Goal: Information Seeking & Learning: Learn about a topic

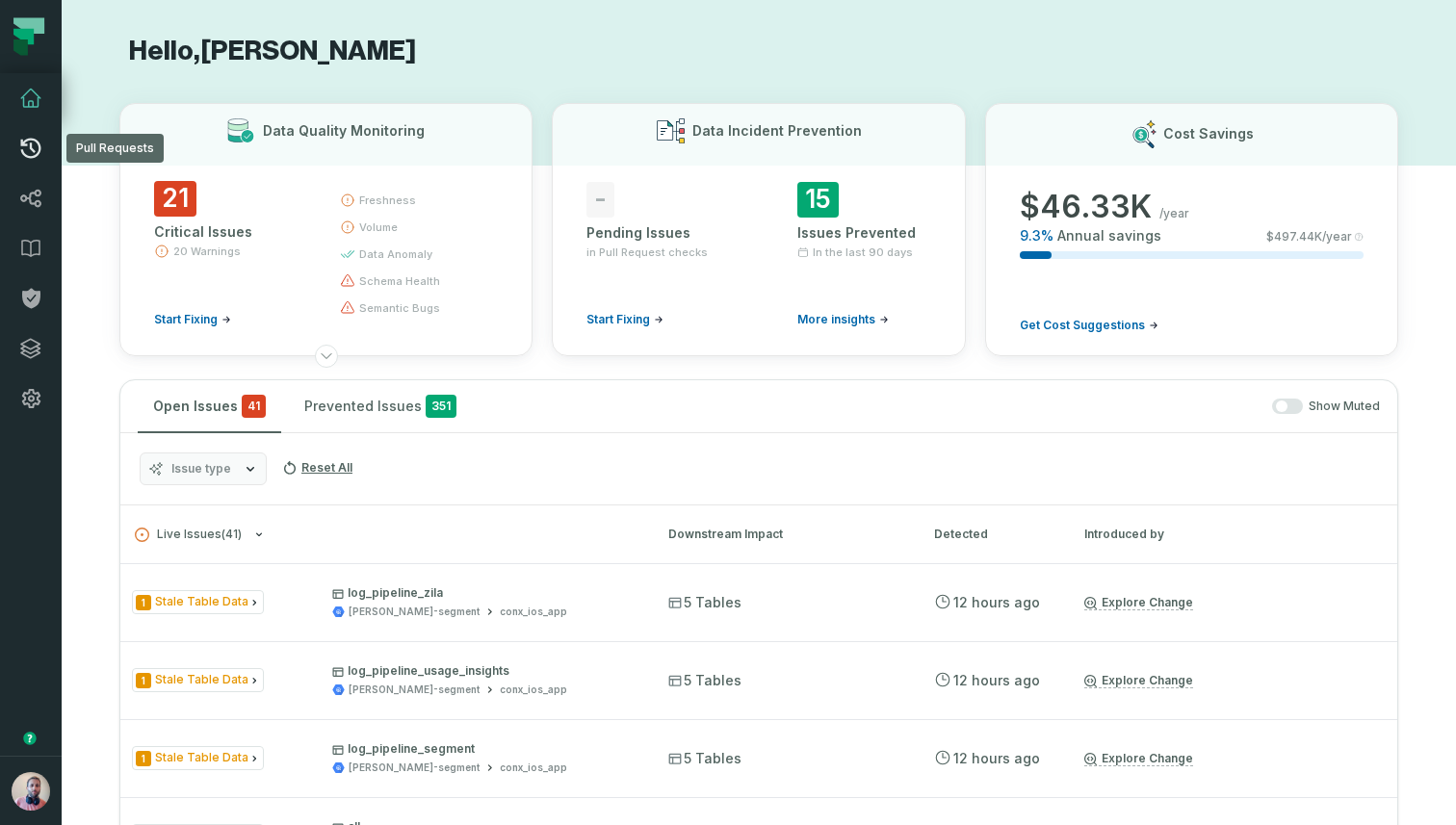
click at [35, 153] on icon at bounding box center [30, 148] width 23 height 23
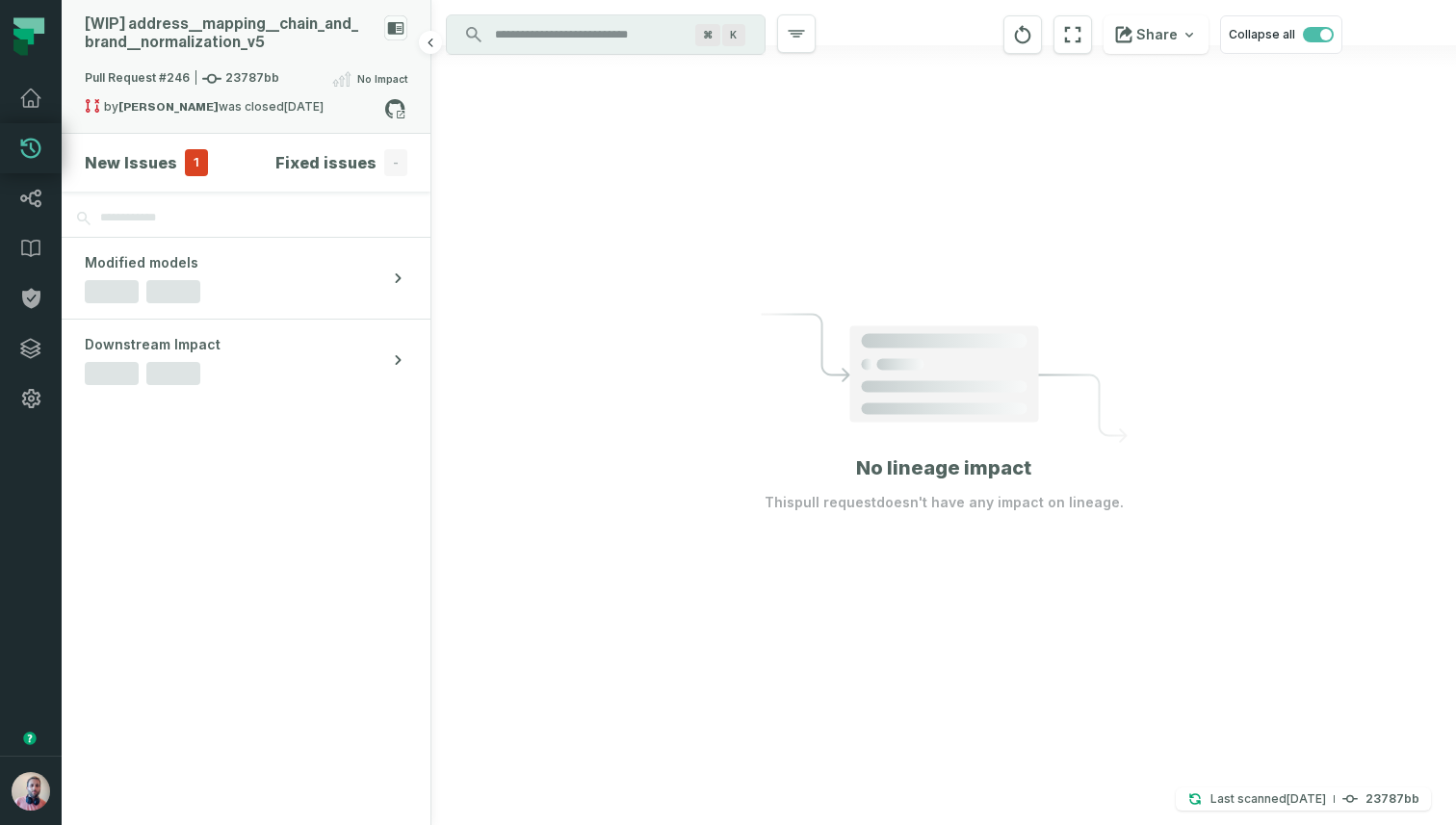
click at [295, 40] on div "[WIP] address_ _ mapping_ _ chain_ and_ brand_ _ normalization_ v5" at bounding box center [231, 33] width 292 height 37
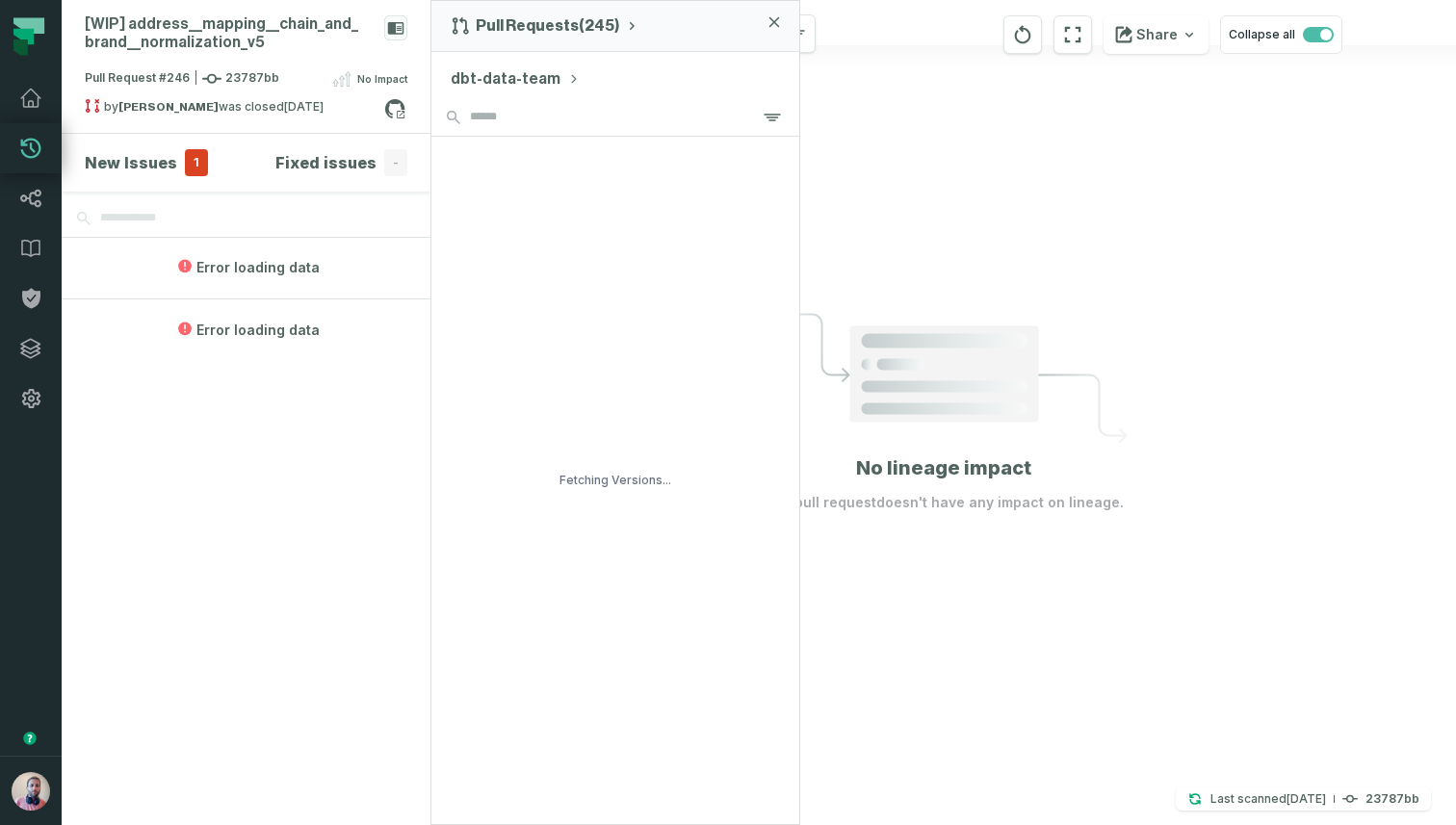
click at [528, 78] on button "dbt-data-team" at bounding box center [515, 78] width 129 height 23
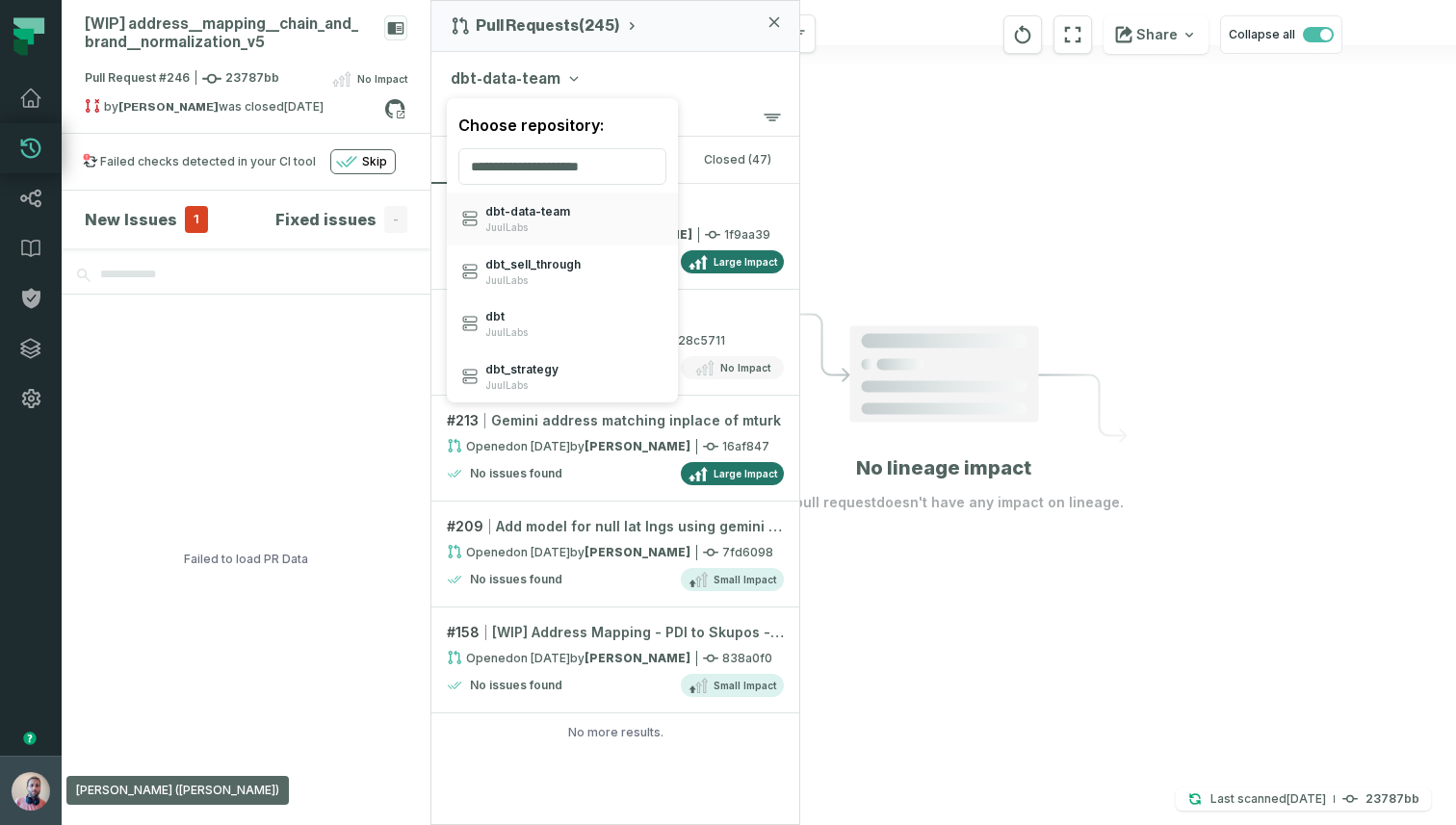
click at [12, 795] on img "button" at bounding box center [31, 791] width 39 height 39
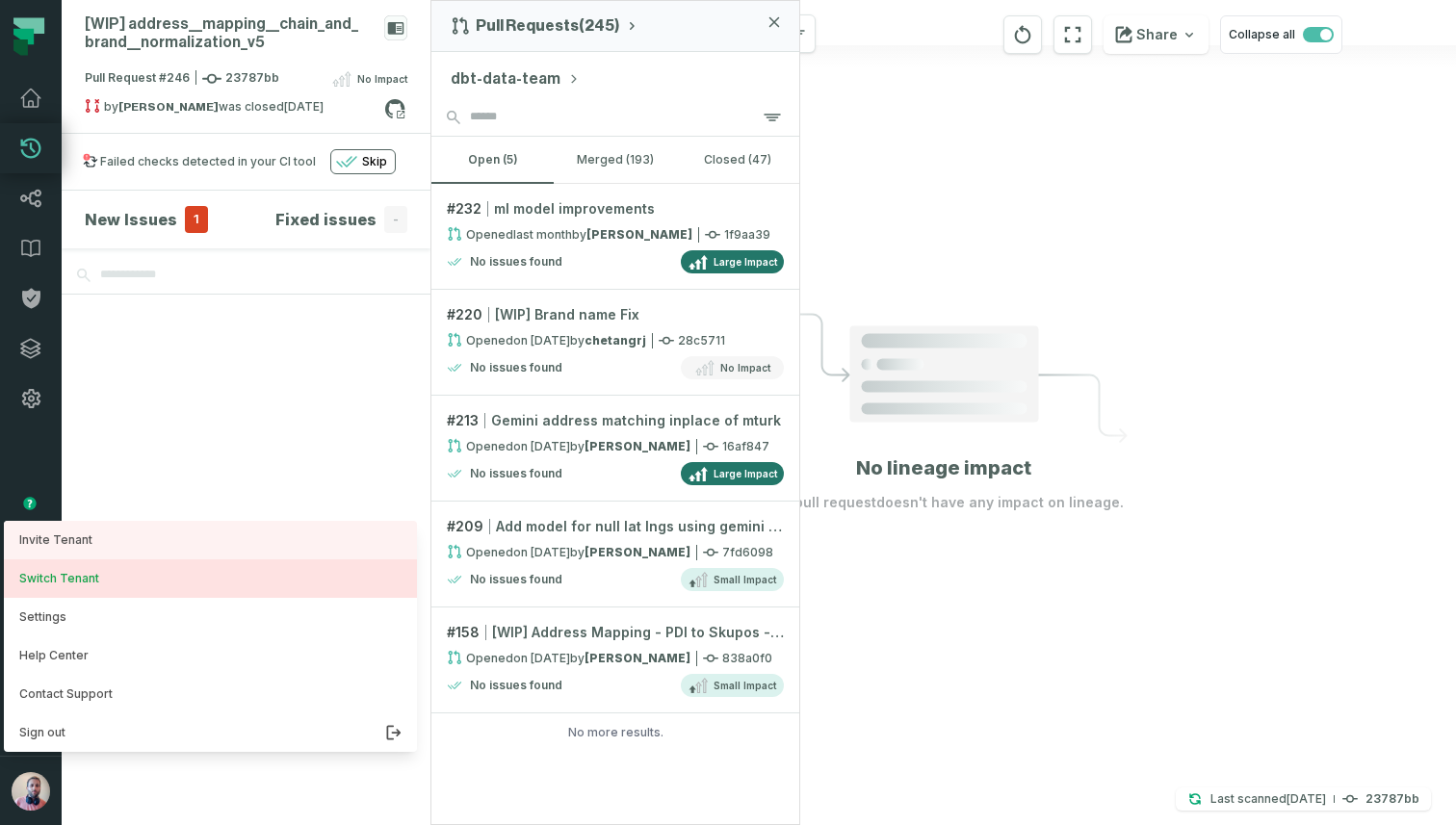
click at [73, 573] on button "Switch Tenant" at bounding box center [210, 579] width 413 height 39
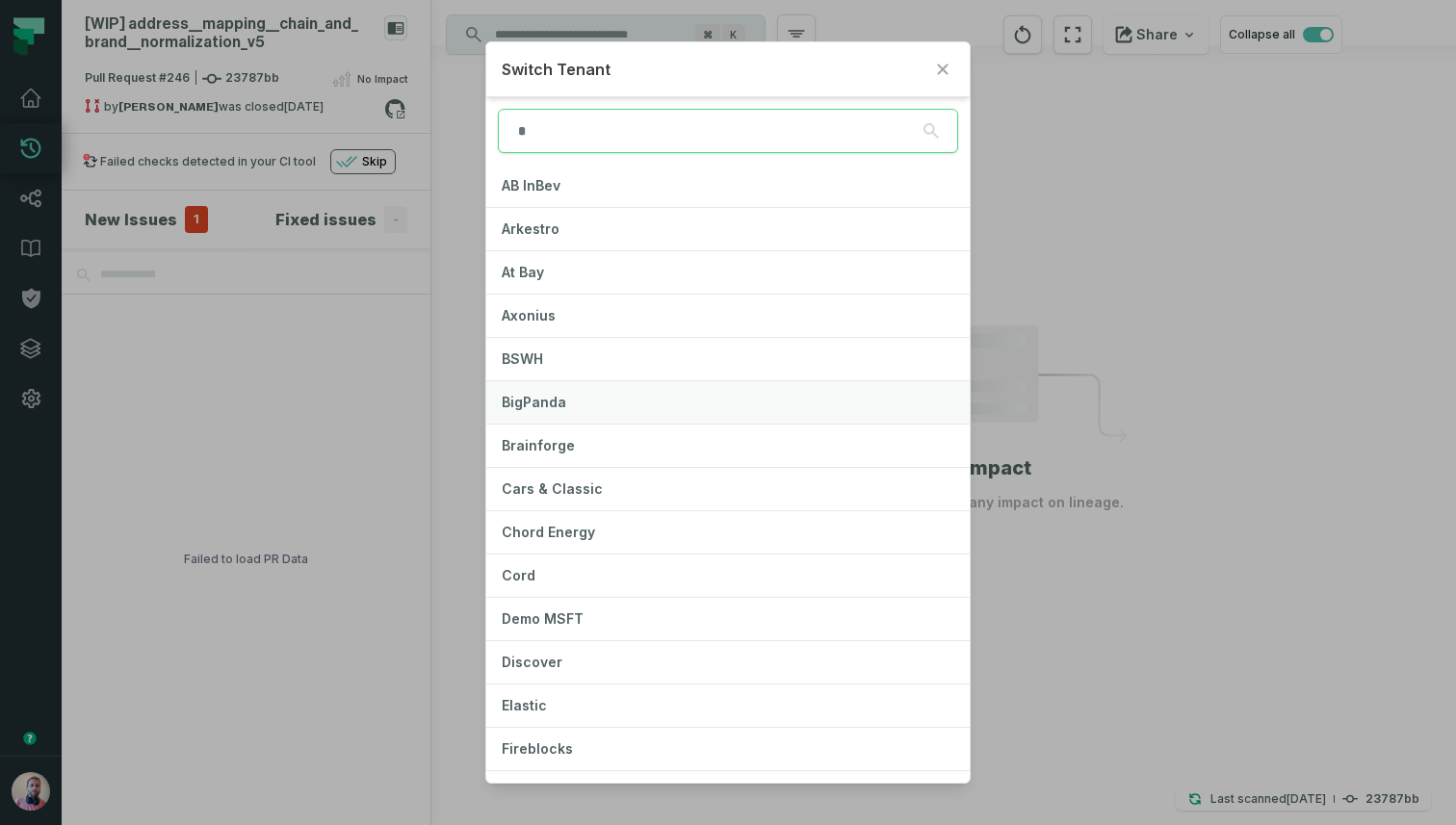
click at [558, 398] on span "BigPanda" at bounding box center [534, 402] width 65 height 16
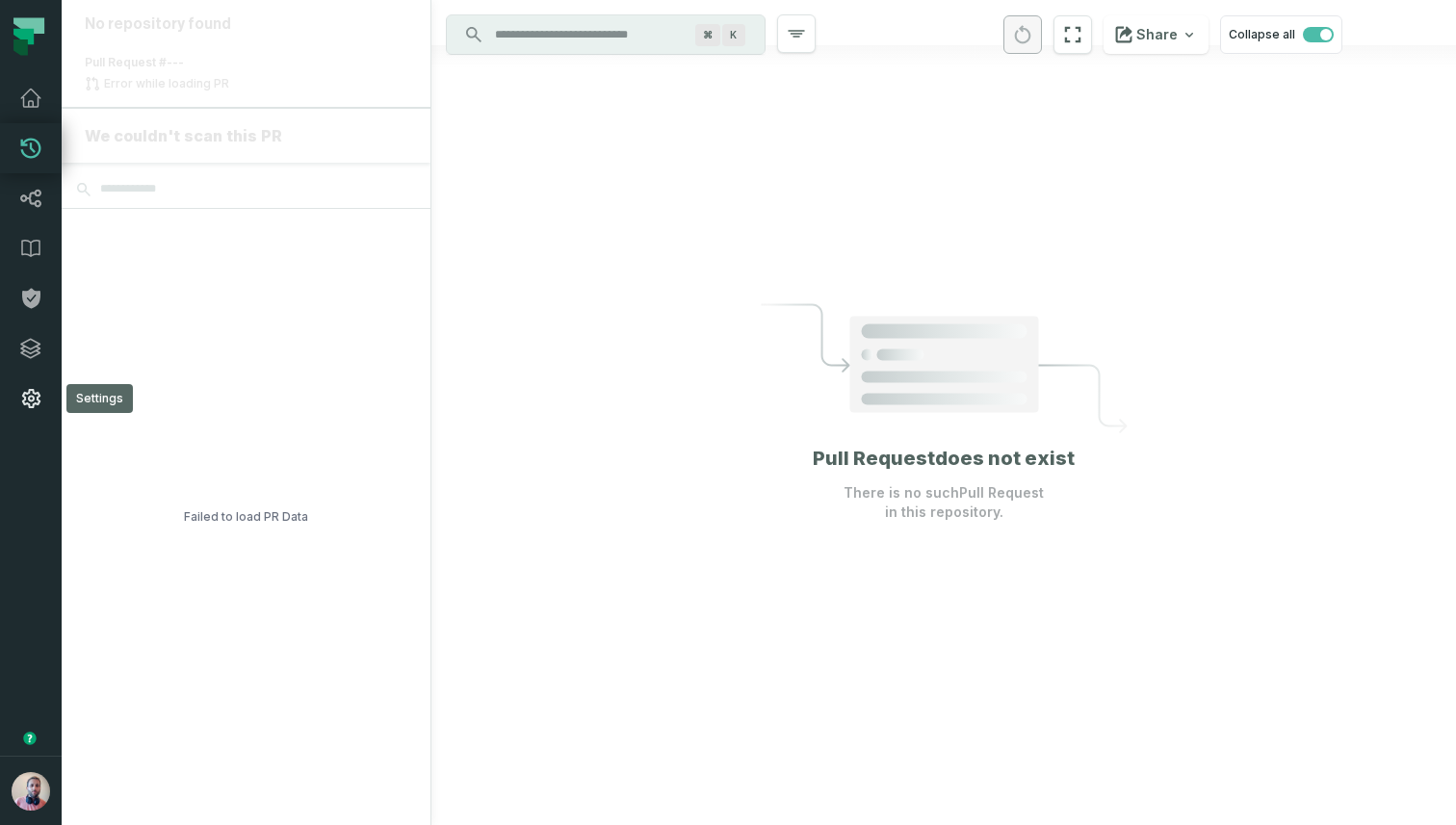
click at [19, 392] on icon at bounding box center [30, 398] width 23 height 23
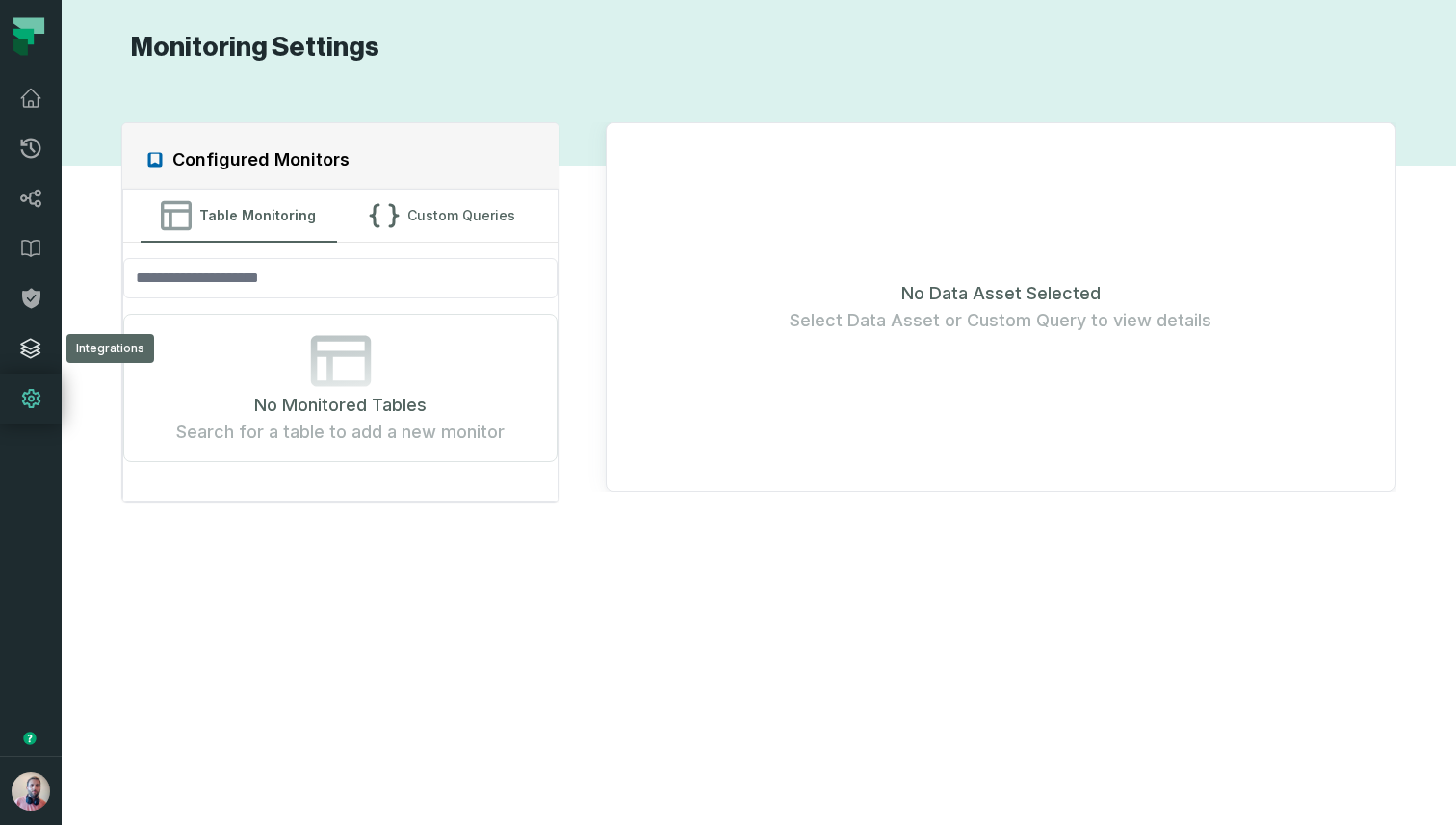
click at [32, 339] on icon at bounding box center [30, 348] width 19 height 19
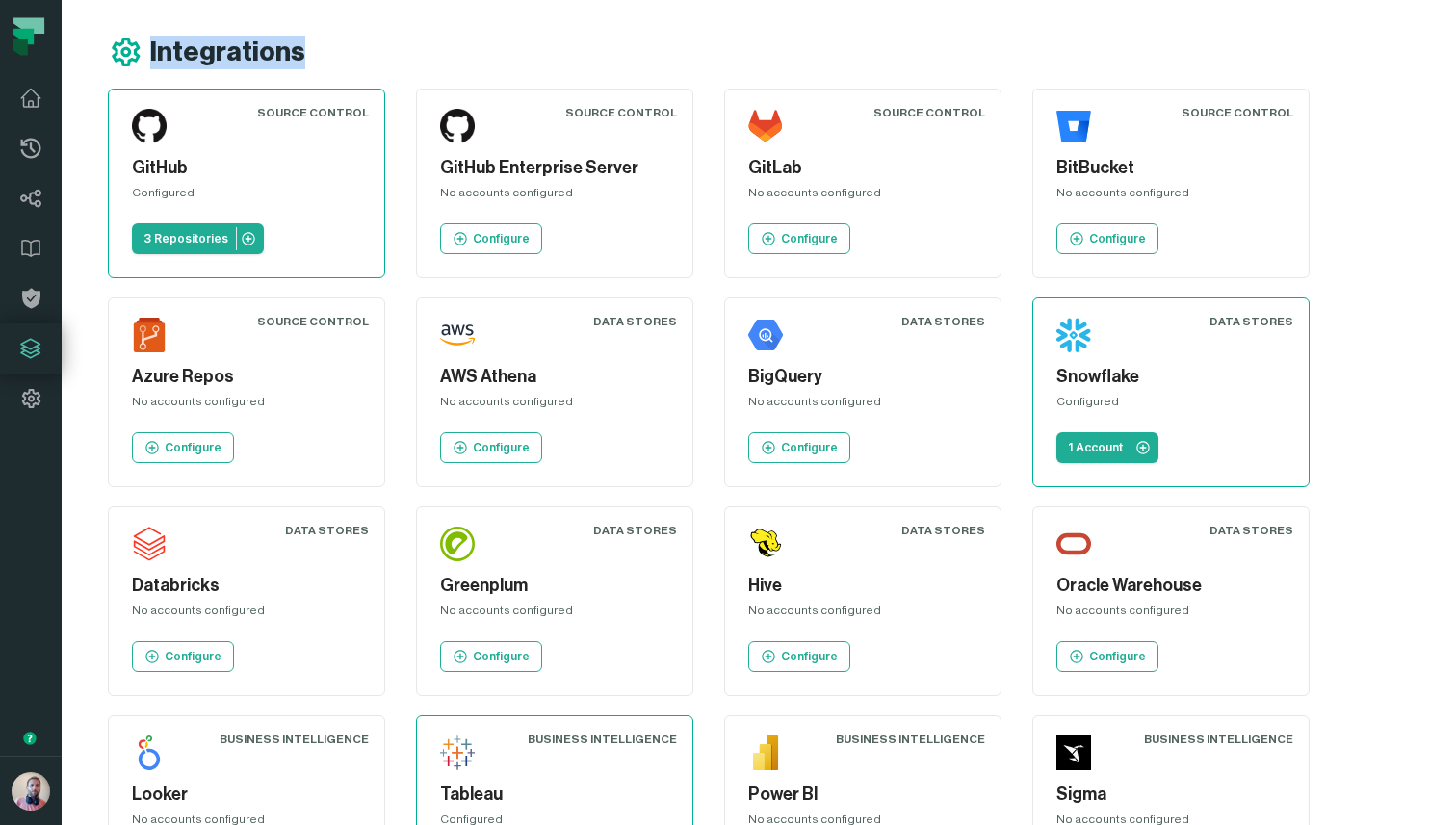
drag, startPoint x: 303, startPoint y: 55, endPoint x: 103, endPoint y: 43, distance: 200.6
click at [103, 43] on div "Integrations Source Control GitHub Configured 3 Repositories Source Control Git…" at bounding box center [759, 783] width 1394 height 1567
click at [196, 48] on h1 "Integrations" at bounding box center [227, 53] width 155 height 34
click at [181, 234] on p "3 Repositories" at bounding box center [185, 238] width 85 height 15
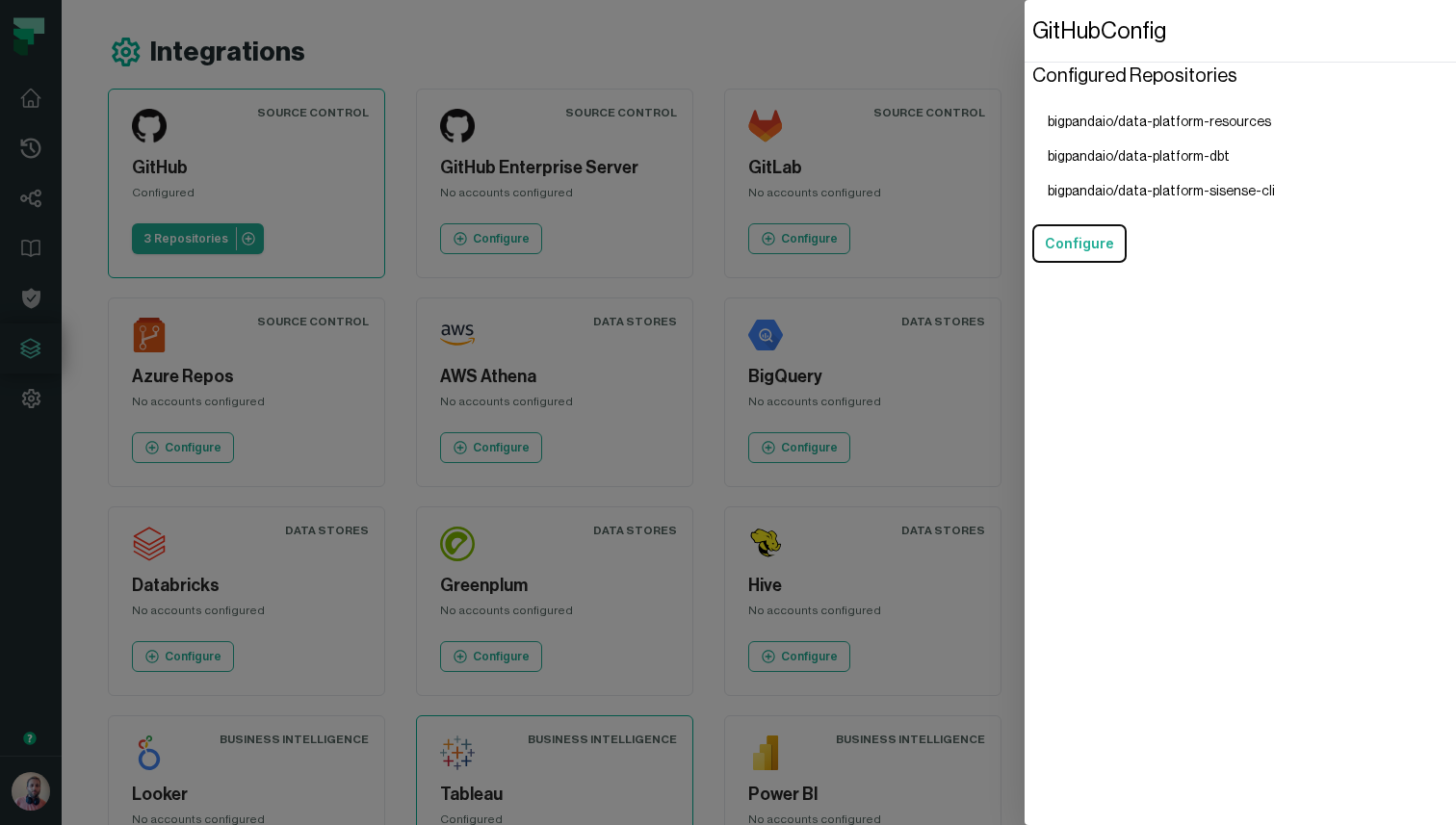
click at [1025, 136] on dialog "GitHub Config Configured Repositories bigpandaio/data-platform-resources bigpan…" at bounding box center [1240, 412] width 431 height 825
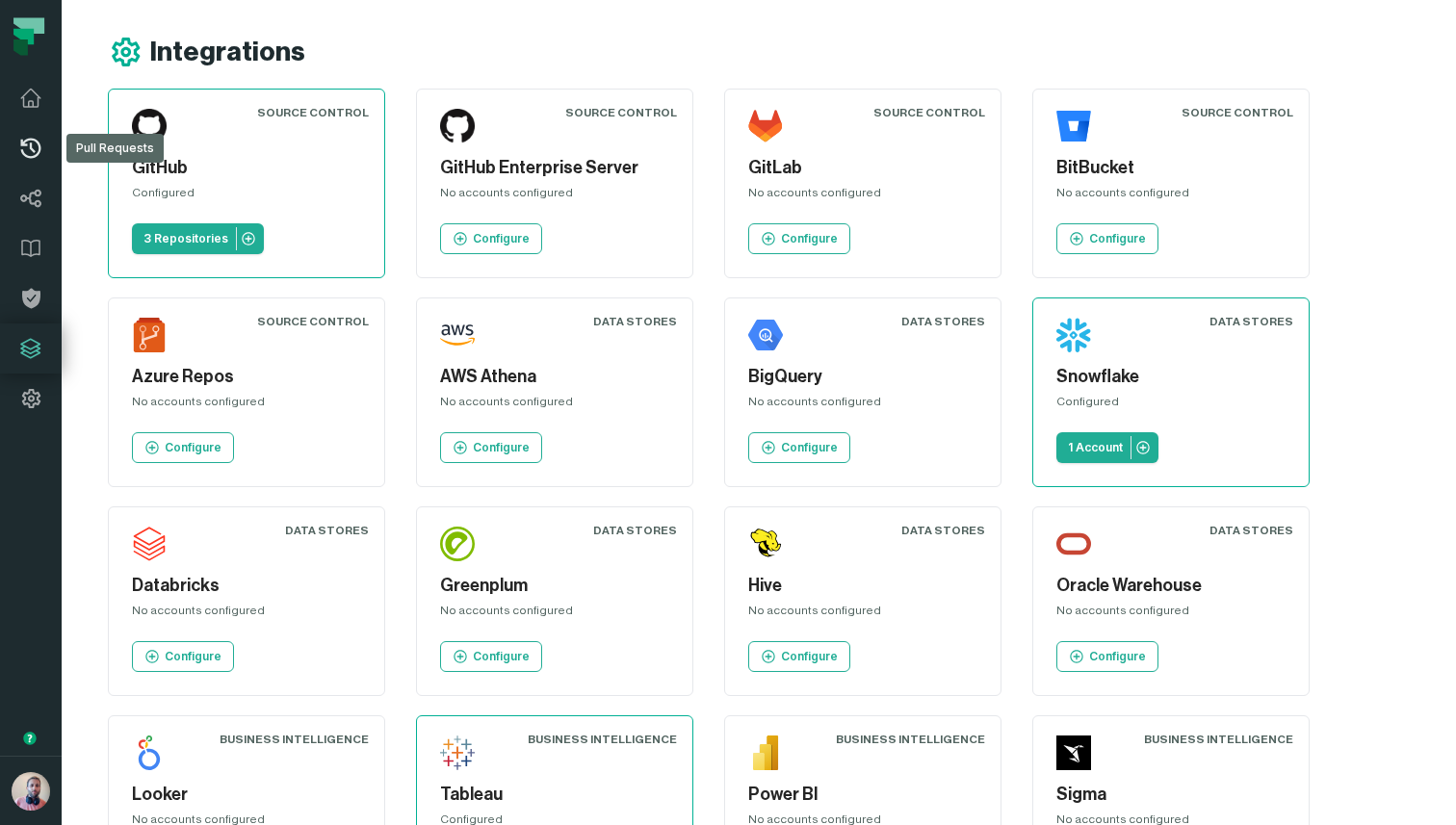
click at [32, 160] on link "Pull Requests" at bounding box center [31, 148] width 62 height 50
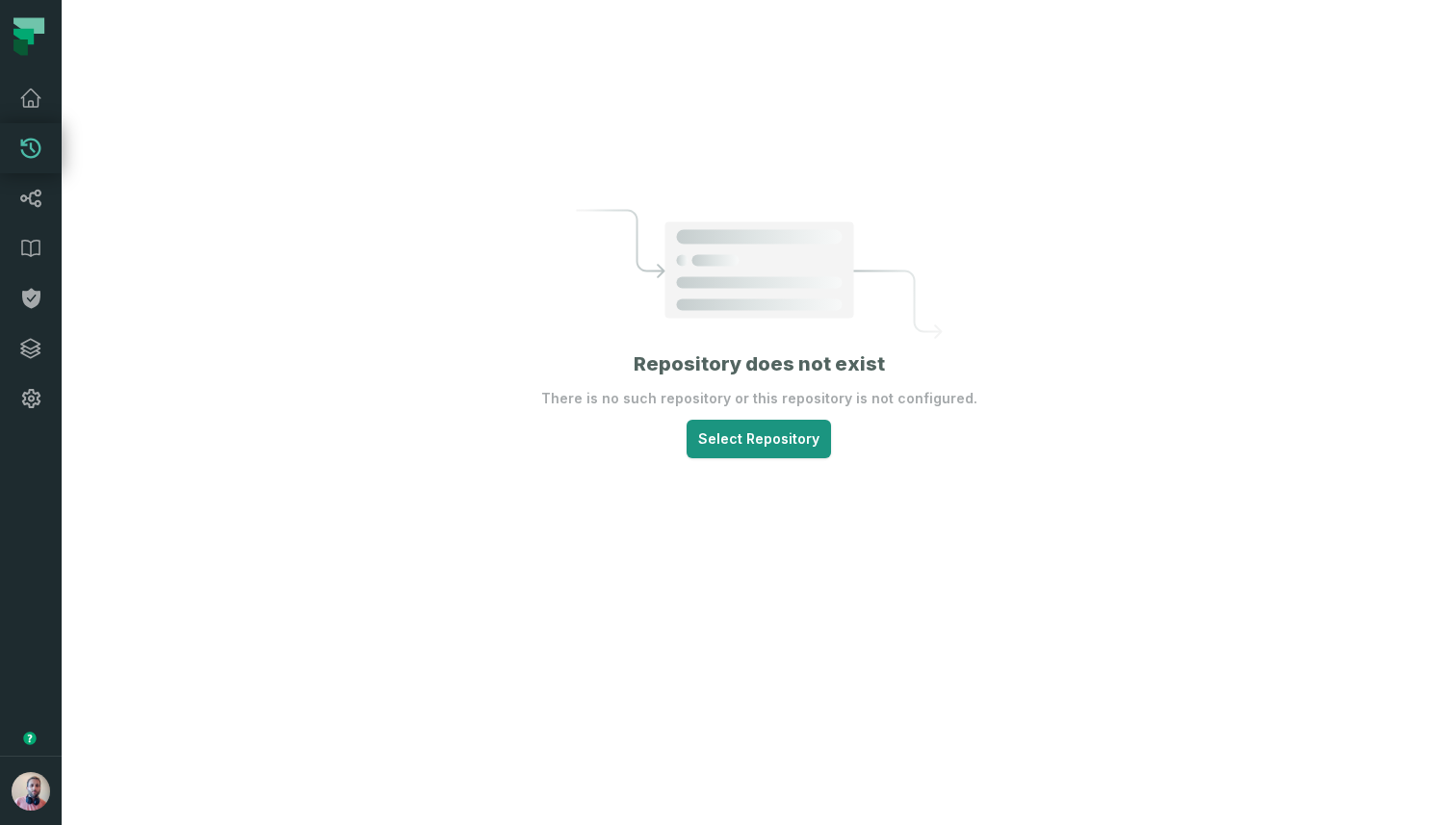
click at [745, 450] on html "Pull Requests Dashboard Lineage Data Catalog Policies Integrations Settings Ida…" at bounding box center [728, 412] width 1456 height 825
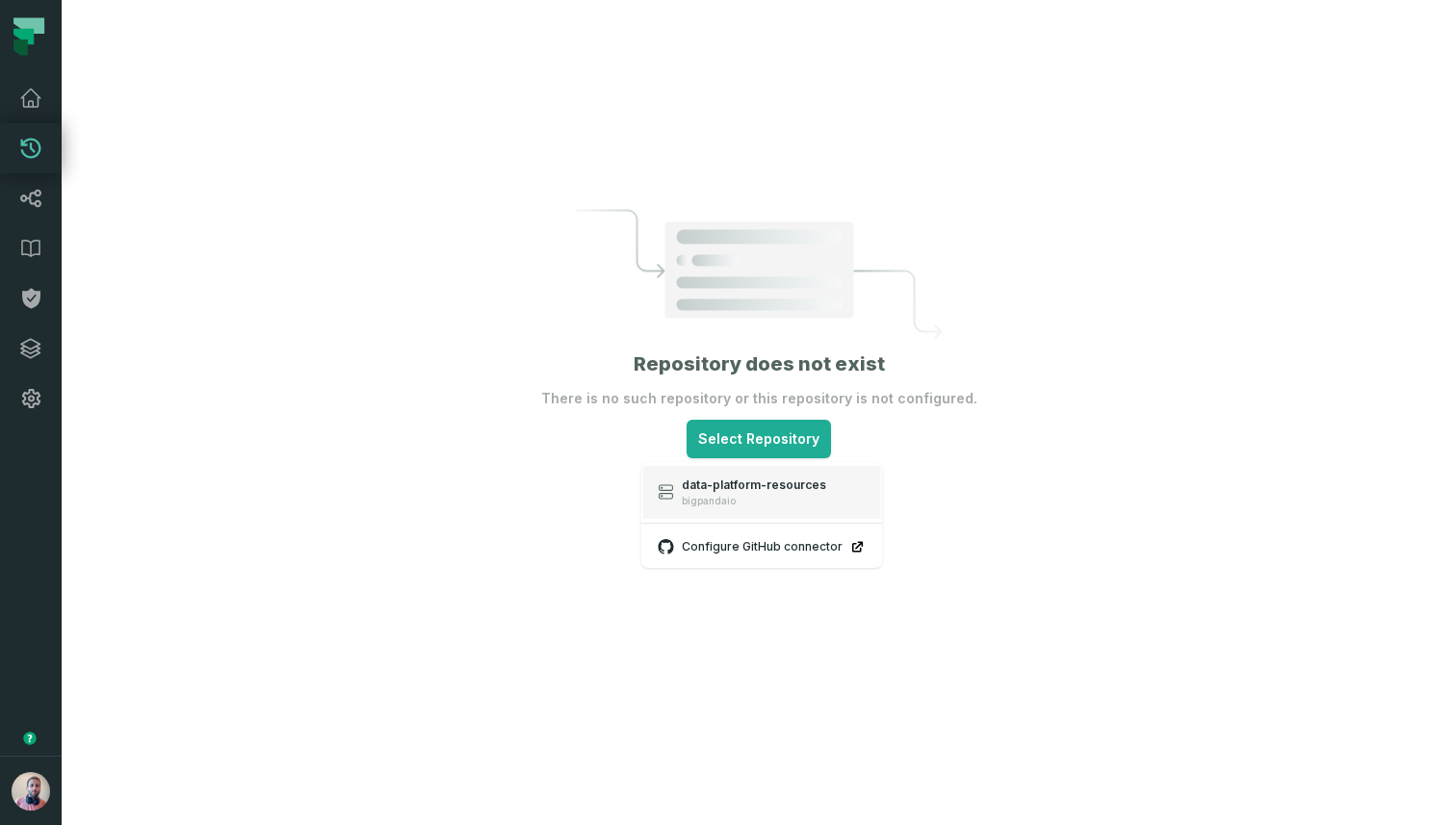
click at [717, 489] on span "data-platform-resources" at bounding box center [754, 485] width 144 height 15
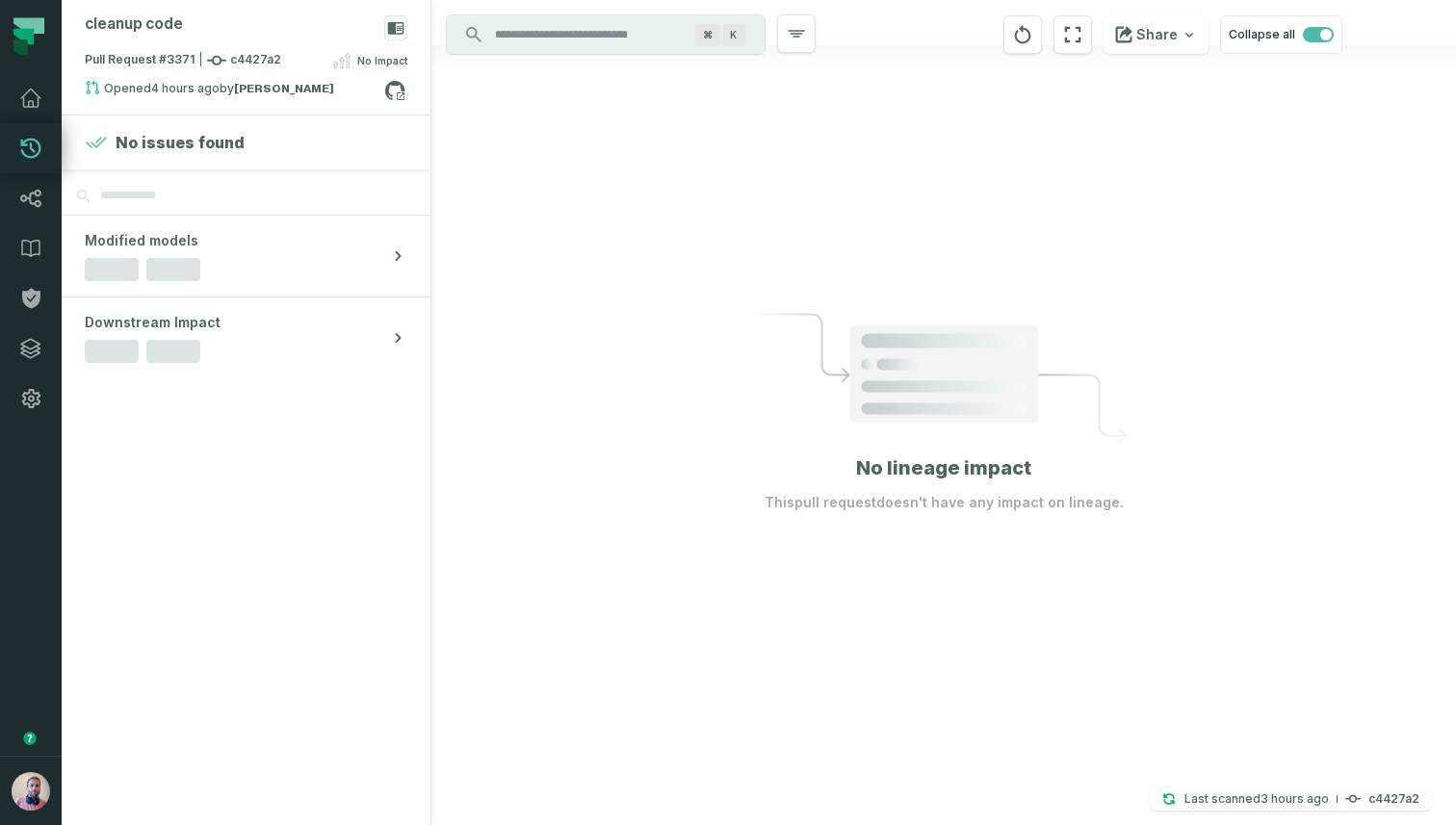
click at [306, 42] on div "cleanup code" at bounding box center [246, 32] width 323 height 34
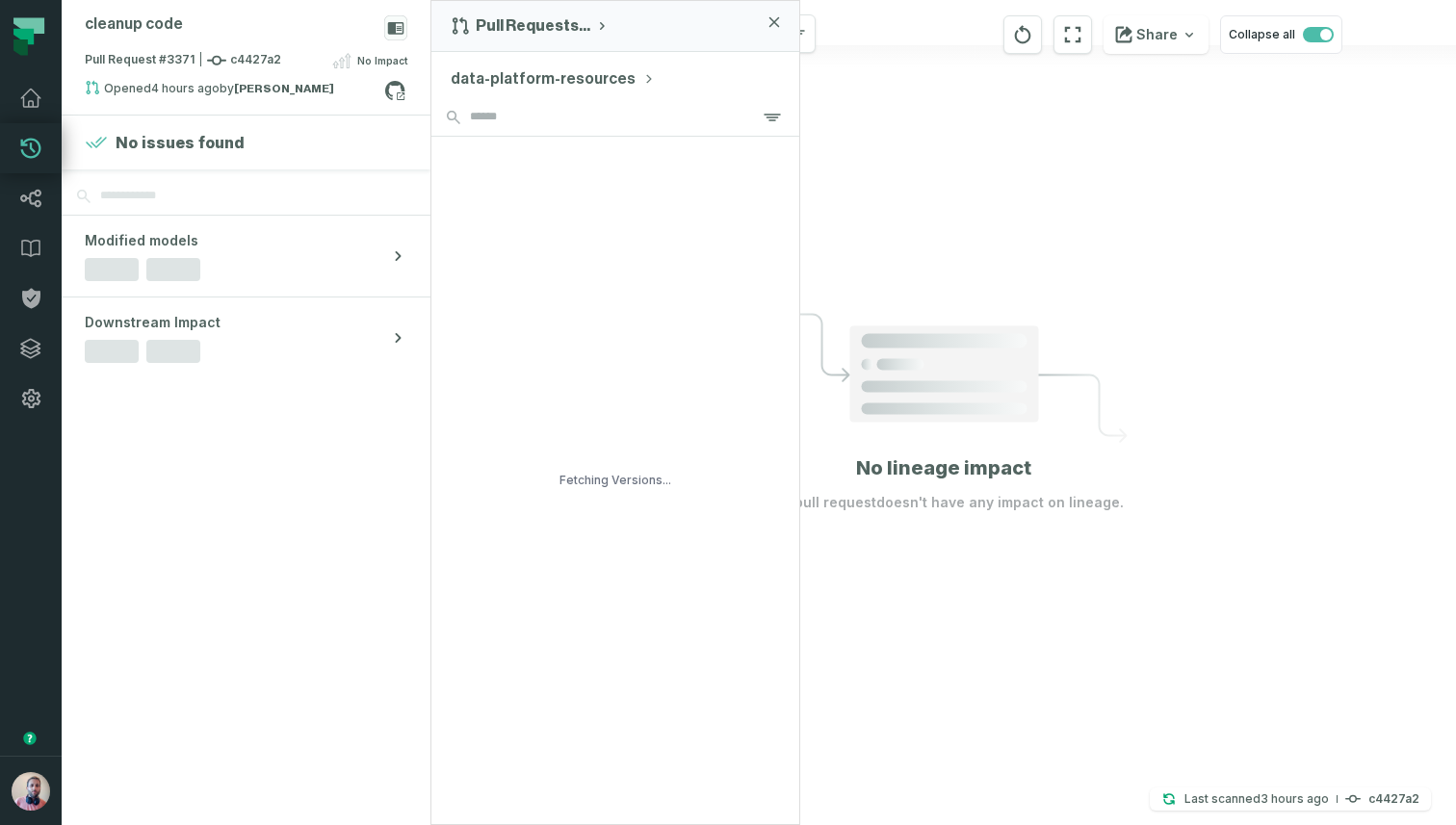
click at [540, 75] on button "data-platform-resources" at bounding box center [553, 78] width 204 height 23
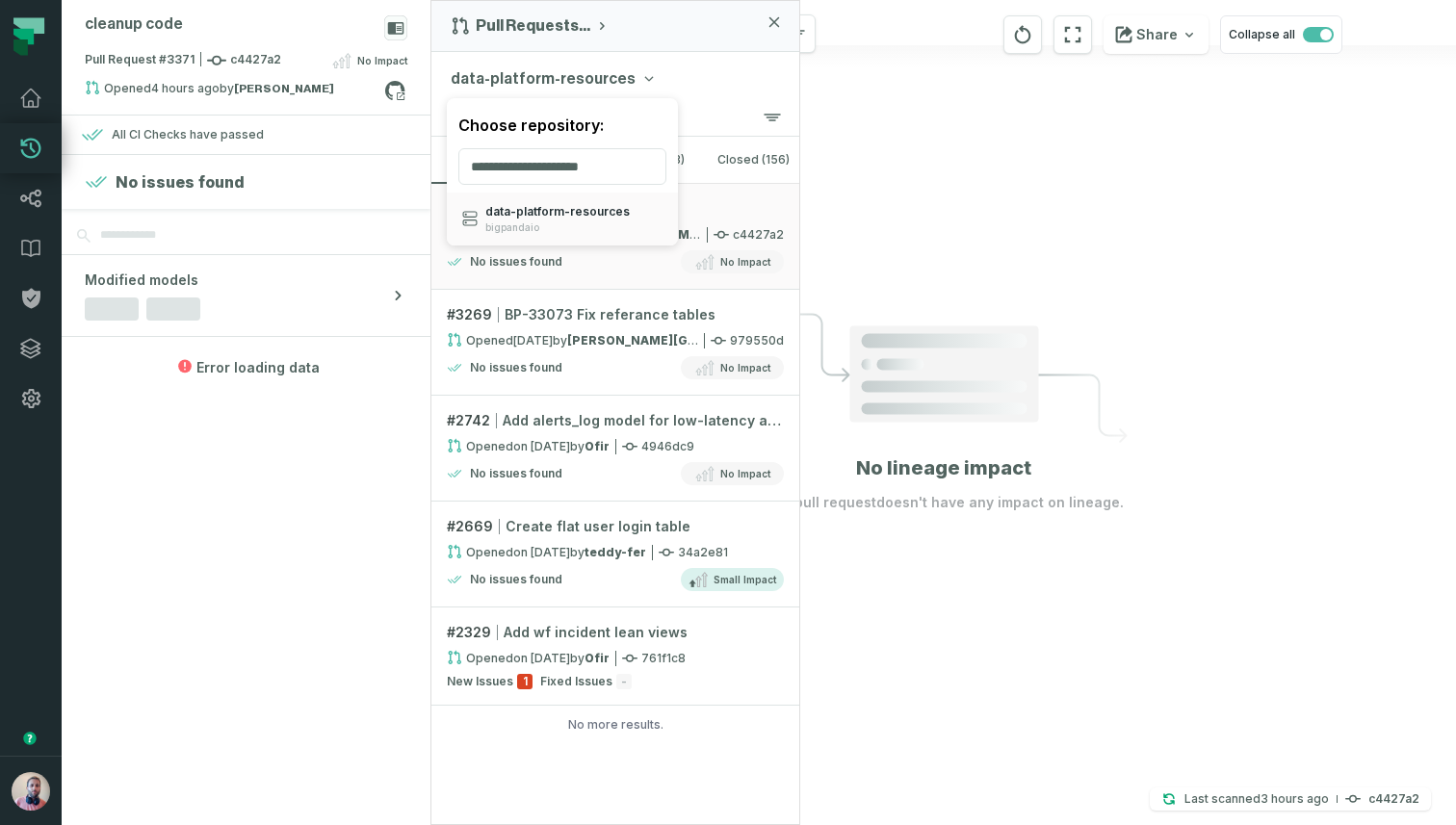
click at [1026, 192] on div "cleanup code Pull Request #3371 c4427a2 No Impact Opened 9/28/2025, 2:27:41 PM …" at bounding box center [759, 412] width 1394 height 825
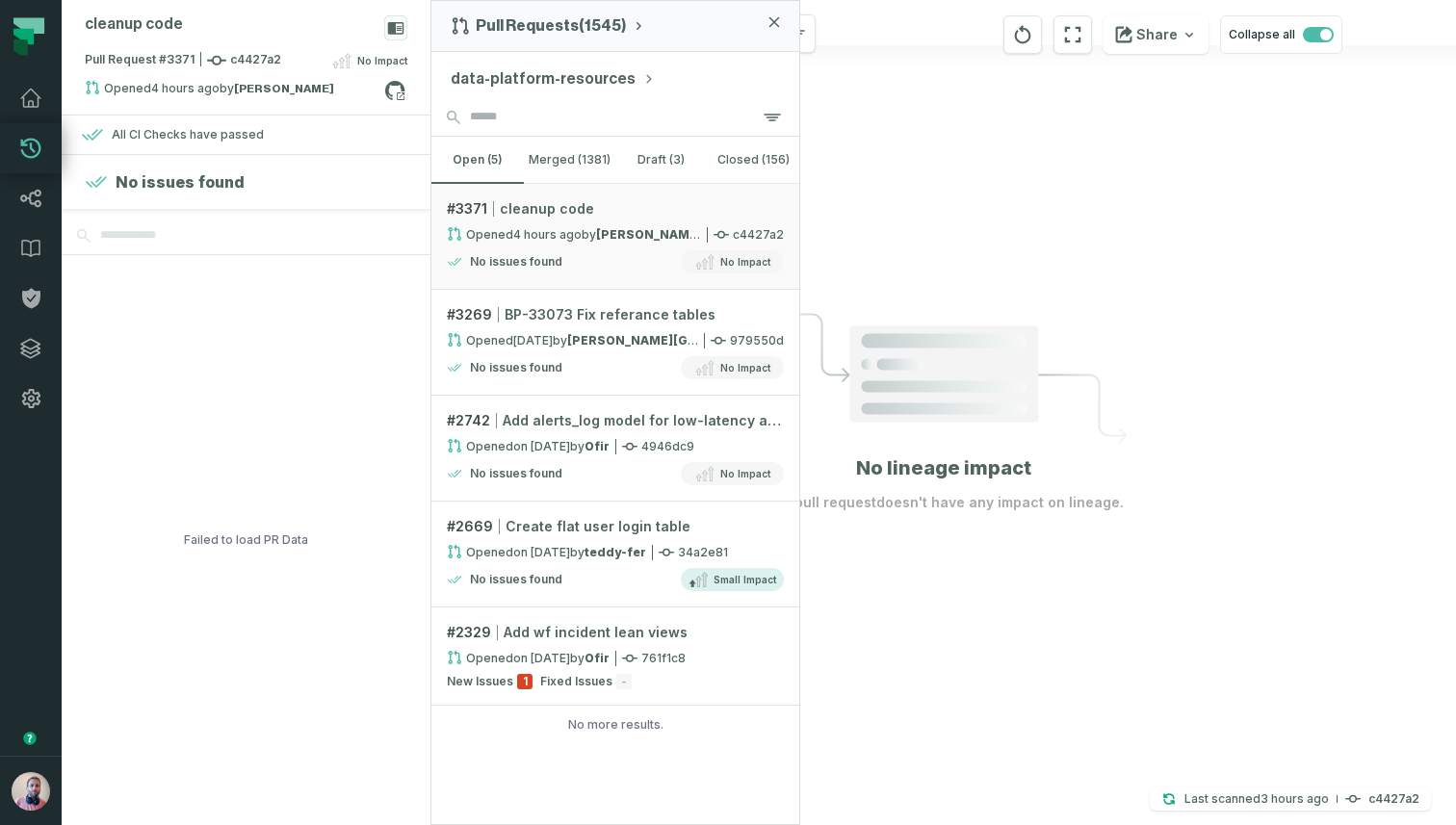
click at [776, 23] on icon "button" at bounding box center [775, 22] width 12 height 12
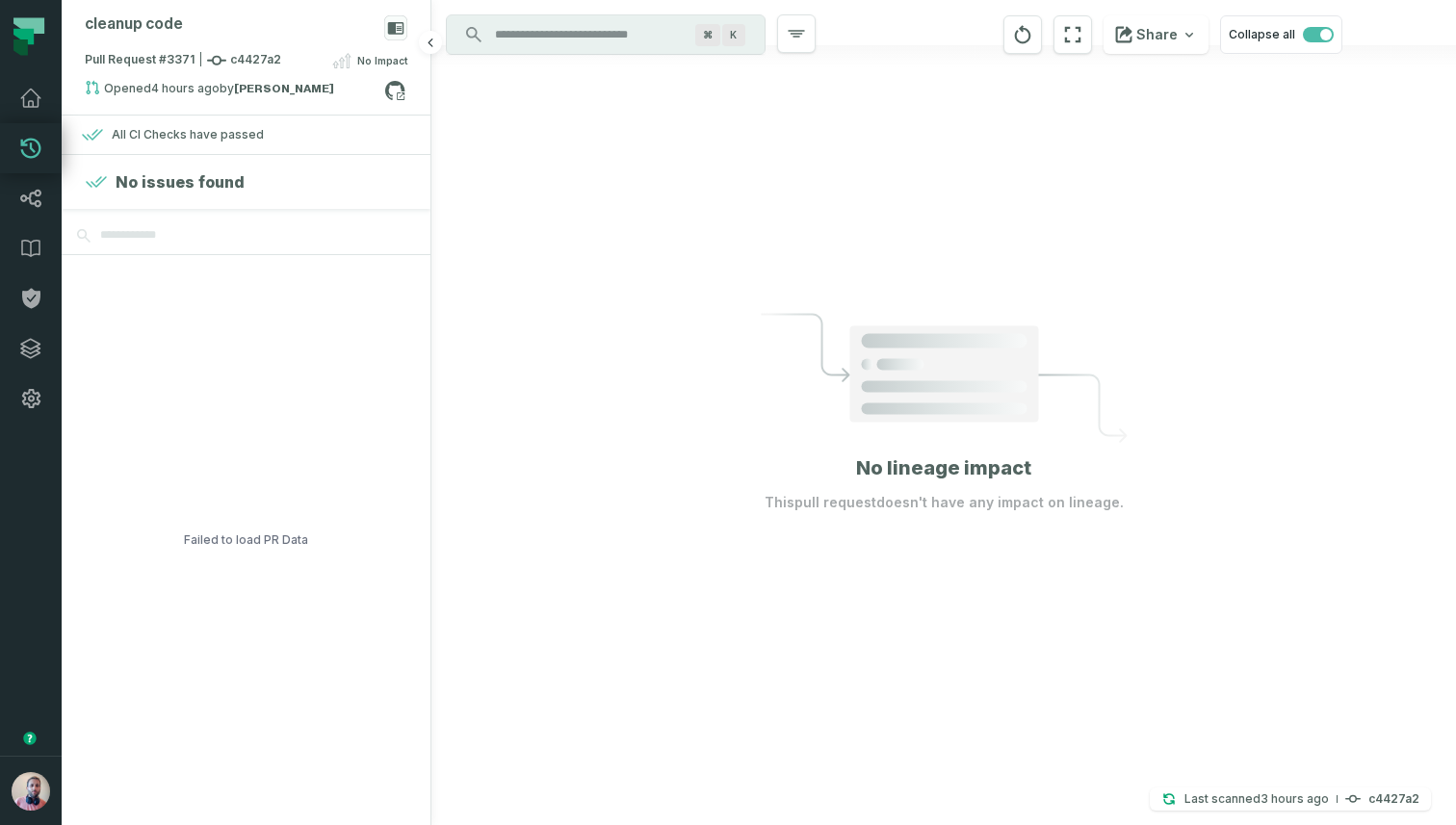
click at [1052, 196] on div at bounding box center [943, 412] width 1025 height 825
